Goal: Find specific page/section: Find specific page/section

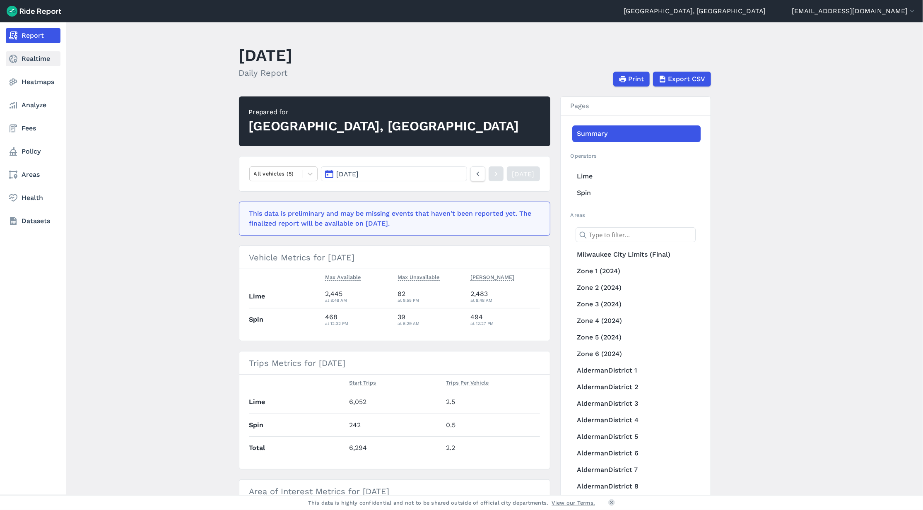
click at [17, 57] on icon at bounding box center [13, 59] width 10 height 10
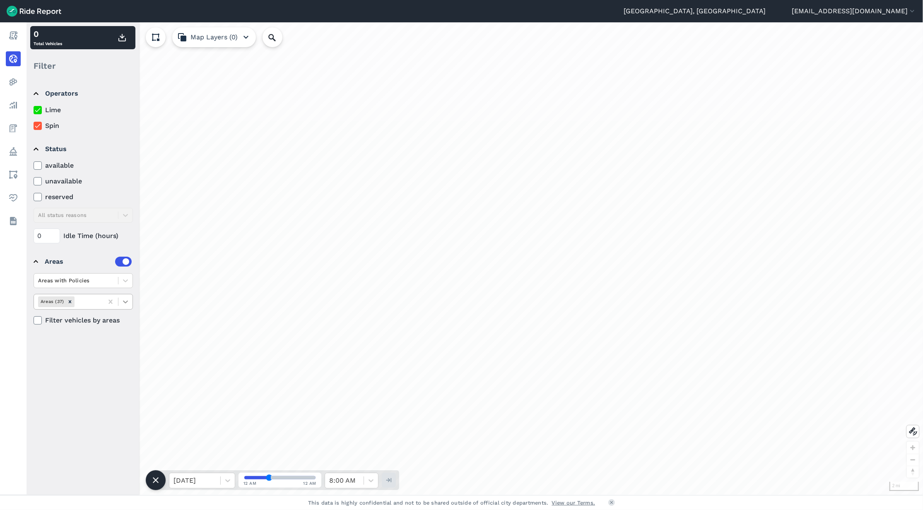
click at [128, 304] on icon at bounding box center [125, 302] width 8 height 8
click at [76, 368] on div "Zone 4 (2024)" at bounding box center [83, 365] width 99 height 14
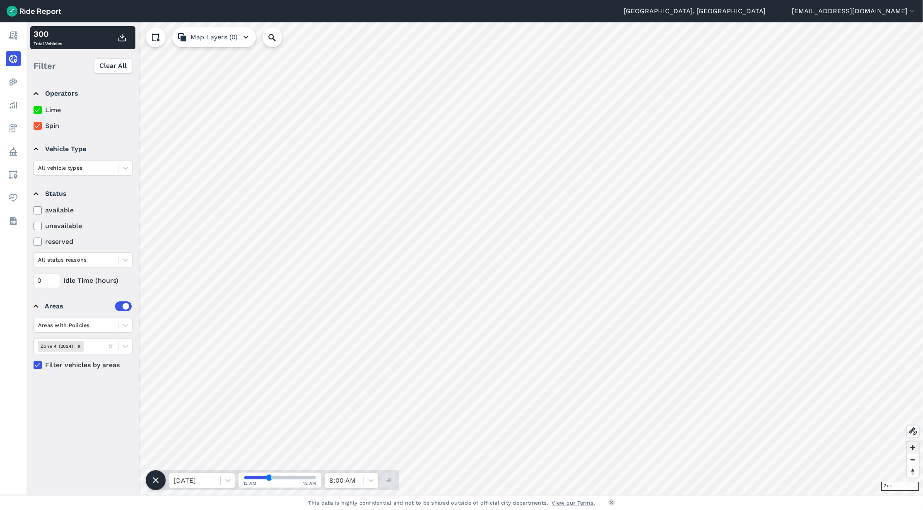
click at [918, 447] on span "Zoom in" at bounding box center [913, 448] width 12 height 12
click at [914, 450] on span "Zoom in" at bounding box center [913, 448] width 12 height 12
click at [911, 450] on span "Zoom in" at bounding box center [913, 448] width 12 height 12
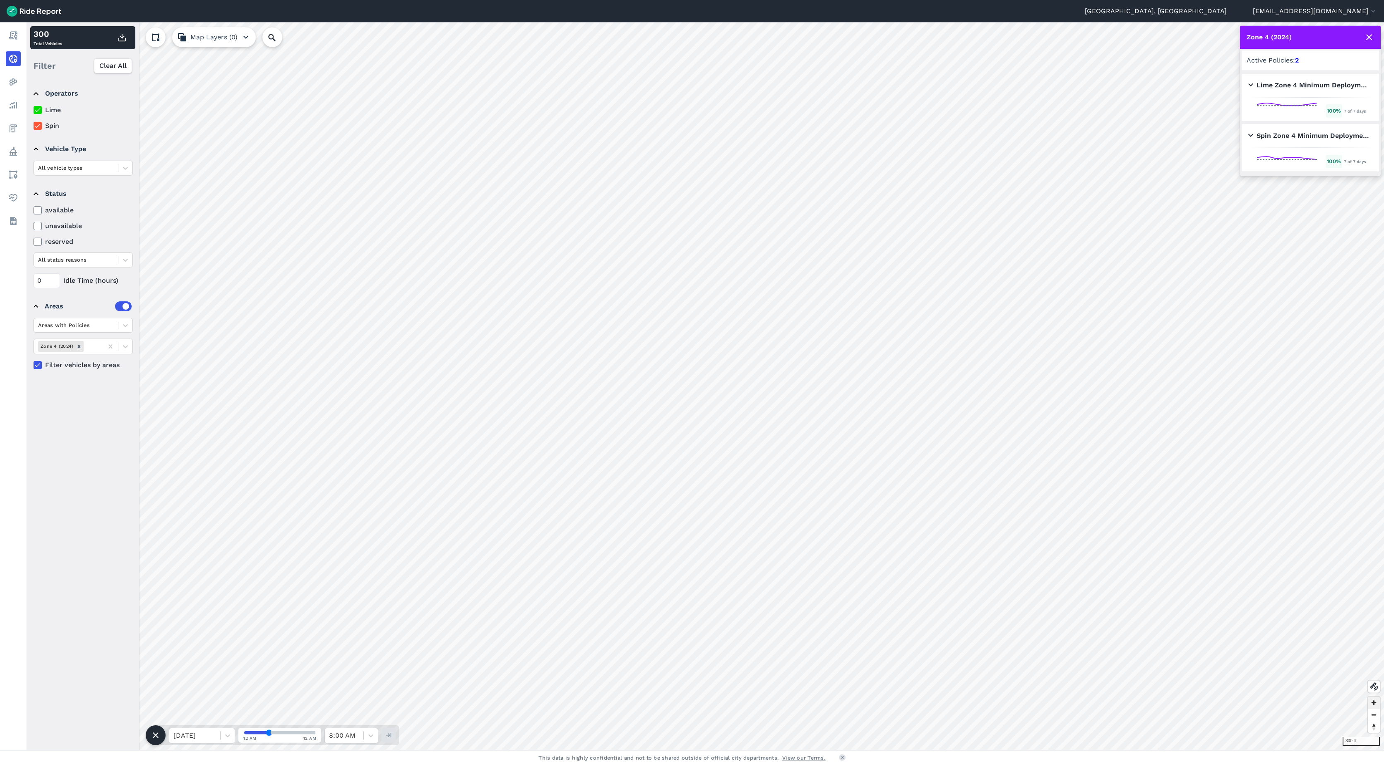
click at [922, 510] on span "Zoom in" at bounding box center [1374, 703] width 12 height 12
click at [922, 510] on span "Zoom out" at bounding box center [1374, 715] width 12 height 12
click at [922, 510] on span "Zoom in" at bounding box center [1374, 703] width 12 height 12
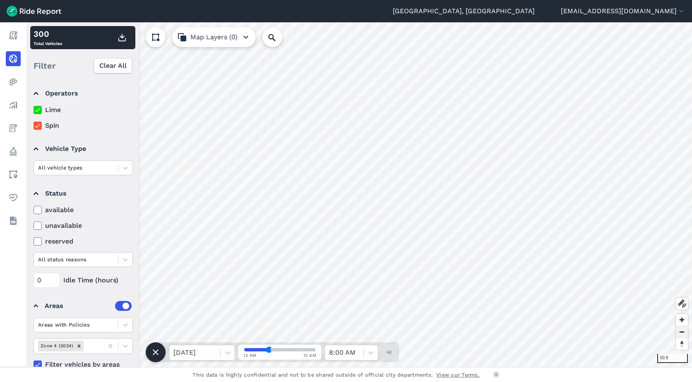
click at [679, 334] on span "Zoom out" at bounding box center [682, 333] width 12 height 12
click at [678, 335] on span "Zoom out" at bounding box center [682, 333] width 12 height 12
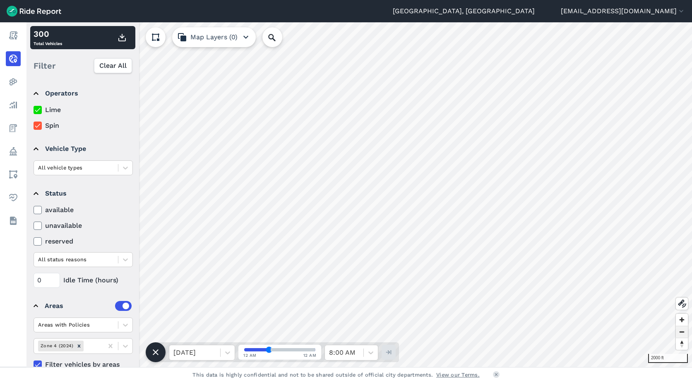
click at [678, 335] on span "Zoom out" at bounding box center [682, 333] width 12 height 12
